Goal: Obtain resource: Obtain resource

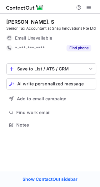
scroll to position [3, 3]
click at [77, 52] on div "Find phone" at bounding box center [77, 48] width 28 height 10
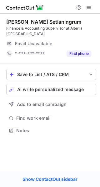
scroll to position [126, 100]
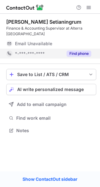
click at [81, 51] on button "Find phone" at bounding box center [78, 54] width 25 height 6
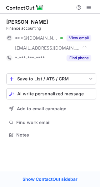
scroll to position [130, 100]
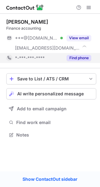
click at [80, 58] on button "Find phone" at bounding box center [78, 58] width 25 height 6
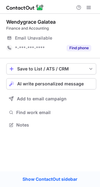
scroll to position [3, 3]
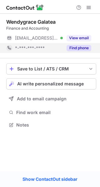
click at [74, 48] on button "Find phone" at bounding box center [78, 48] width 25 height 6
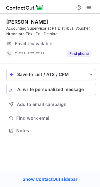
scroll to position [126, 100]
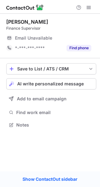
scroll to position [3, 3]
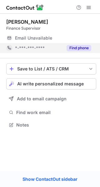
click at [84, 45] on div "Find phone" at bounding box center [77, 48] width 28 height 10
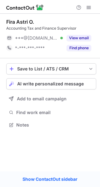
scroll to position [3, 3]
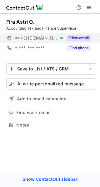
click at [75, 40] on button "View email" at bounding box center [78, 38] width 25 height 6
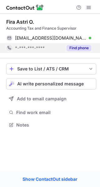
click at [75, 45] on button "Find phone" at bounding box center [78, 48] width 25 height 6
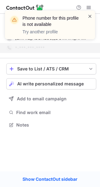
click at [90, 14] on span at bounding box center [89, 16] width 5 height 6
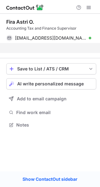
scroll to position [110, 100]
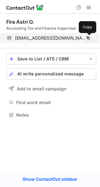
click at [87, 39] on span at bounding box center [87, 38] width 5 height 5
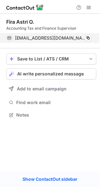
click at [82, 39] on div "firaastrioktaviani@gmail.com Verified" at bounding box center [53, 38] width 76 height 6
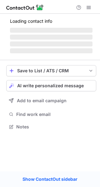
scroll to position [126, 100]
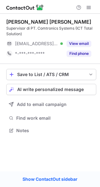
scroll to position [126, 100]
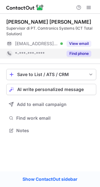
click at [85, 55] on button "Find phone" at bounding box center [78, 54] width 25 height 6
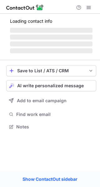
scroll to position [130, 100]
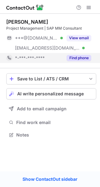
click at [77, 59] on button "Find phone" at bounding box center [78, 58] width 25 height 6
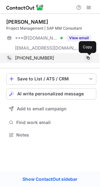
click at [89, 58] on span at bounding box center [87, 58] width 5 height 5
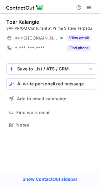
scroll to position [3, 3]
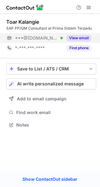
click at [66, 37] on button "View email" at bounding box center [78, 38] width 25 height 6
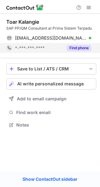
click at [79, 50] on button "Find phone" at bounding box center [78, 48] width 25 height 6
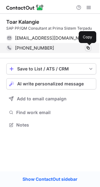
click at [90, 50] on span at bounding box center [87, 48] width 5 height 5
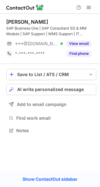
scroll to position [126, 100]
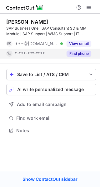
click at [83, 52] on button "Find phone" at bounding box center [78, 54] width 25 height 6
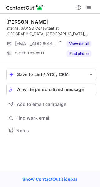
scroll to position [126, 100]
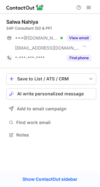
scroll to position [130, 100]
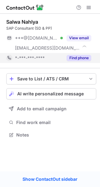
click at [82, 58] on button "Find phone" at bounding box center [78, 58] width 25 height 6
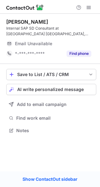
scroll to position [126, 100]
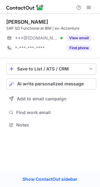
scroll to position [3, 3]
click at [75, 38] on button "View email" at bounding box center [78, 38] width 25 height 6
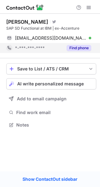
click at [76, 45] on button "Find phone" at bounding box center [78, 48] width 25 height 6
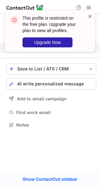
click at [92, 13] on span at bounding box center [89, 16] width 5 height 6
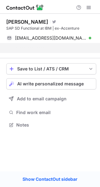
scroll to position [110, 100]
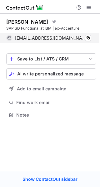
click at [91, 37] on div "[EMAIL_ADDRESS][DOMAIN_NAME] Verified Copy" at bounding box center [48, 38] width 85 height 10
